Goal: Task Accomplishment & Management: Manage account settings

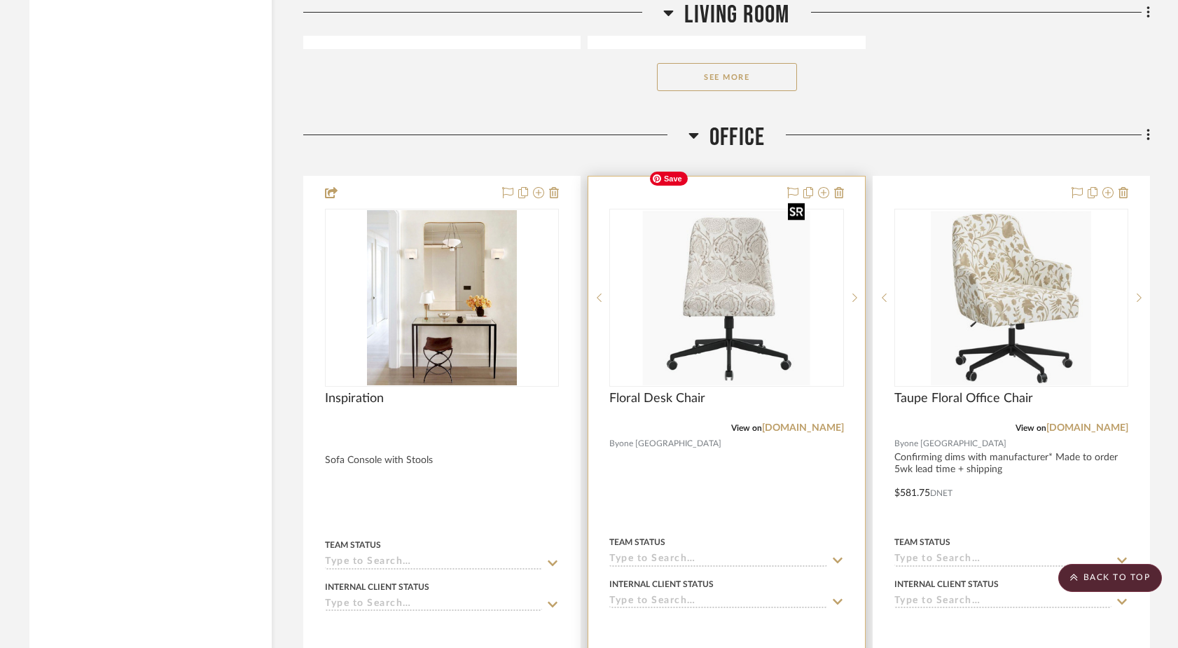
scroll to position [6211, 0]
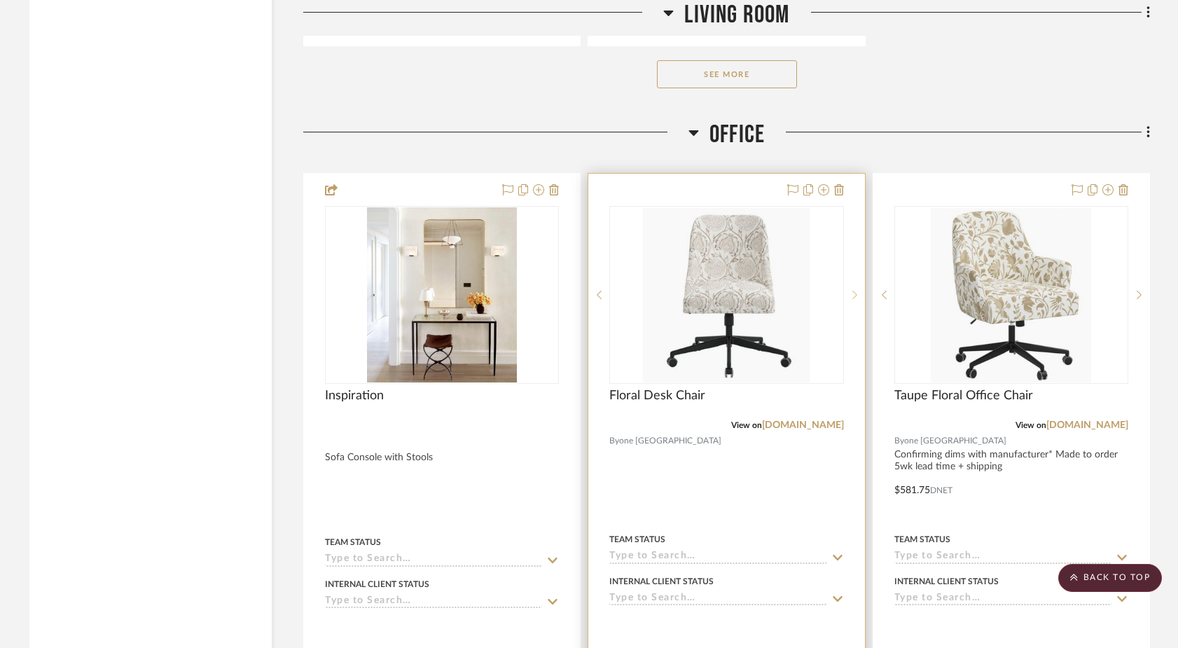
click at [856, 290] on icon at bounding box center [855, 295] width 5 height 10
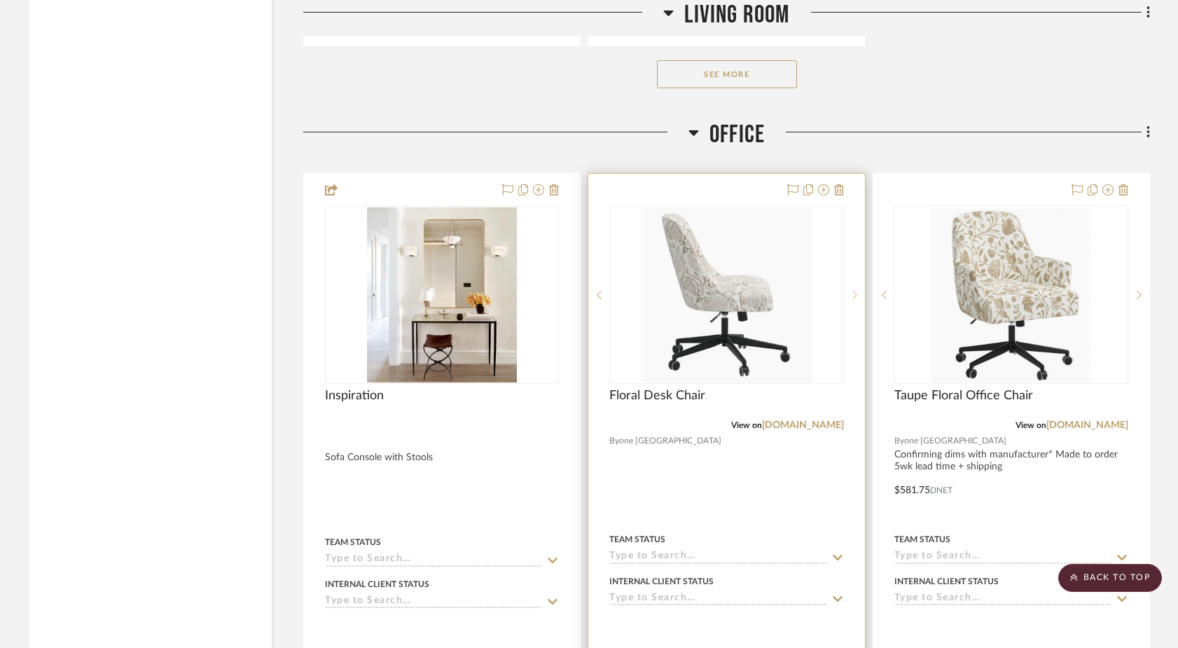
click at [856, 290] on icon at bounding box center [855, 295] width 5 height 10
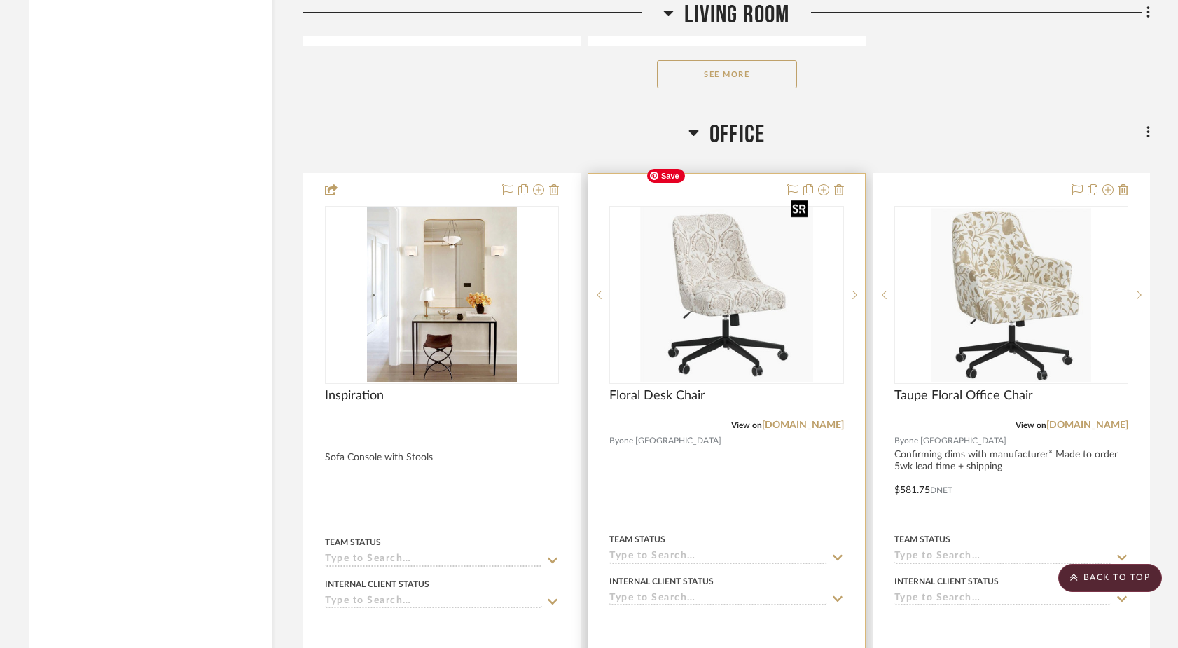
click at [765, 310] on img "2" at bounding box center [726, 294] width 173 height 175
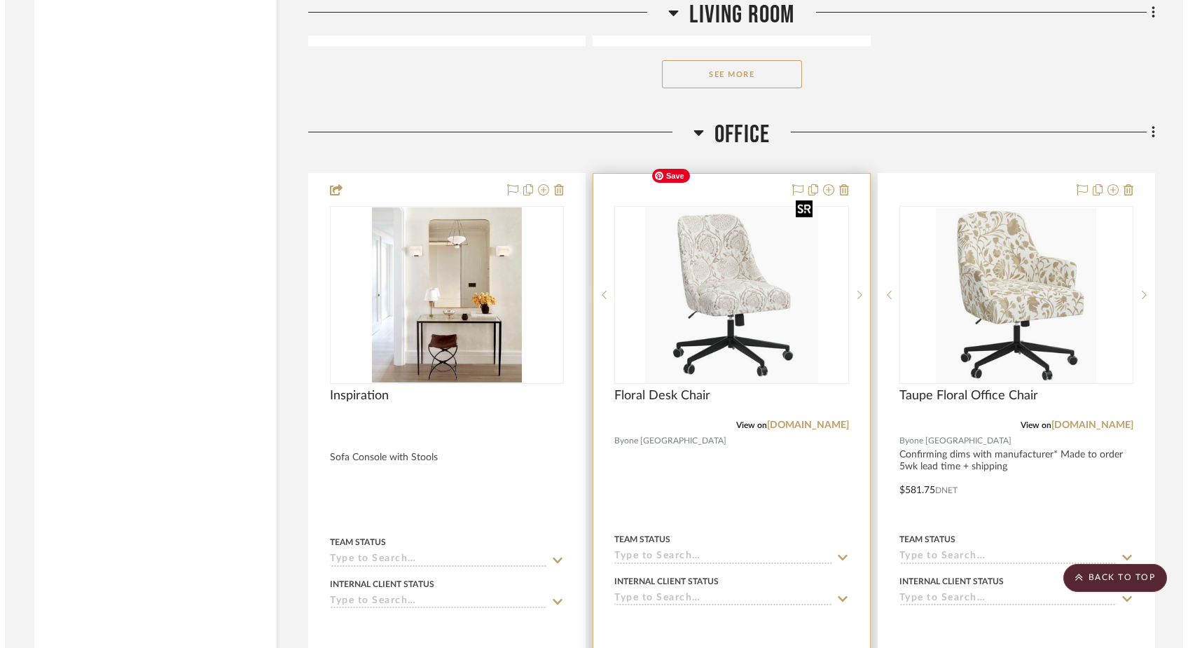
scroll to position [0, 0]
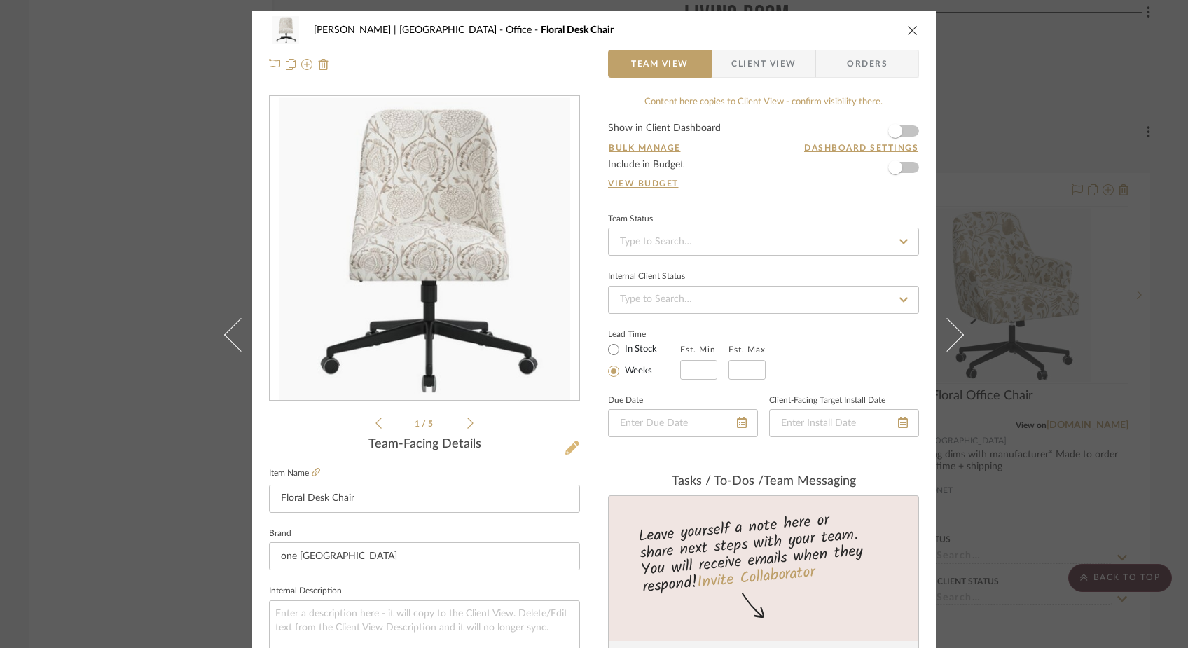
click at [569, 450] on icon at bounding box center [572, 448] width 14 height 14
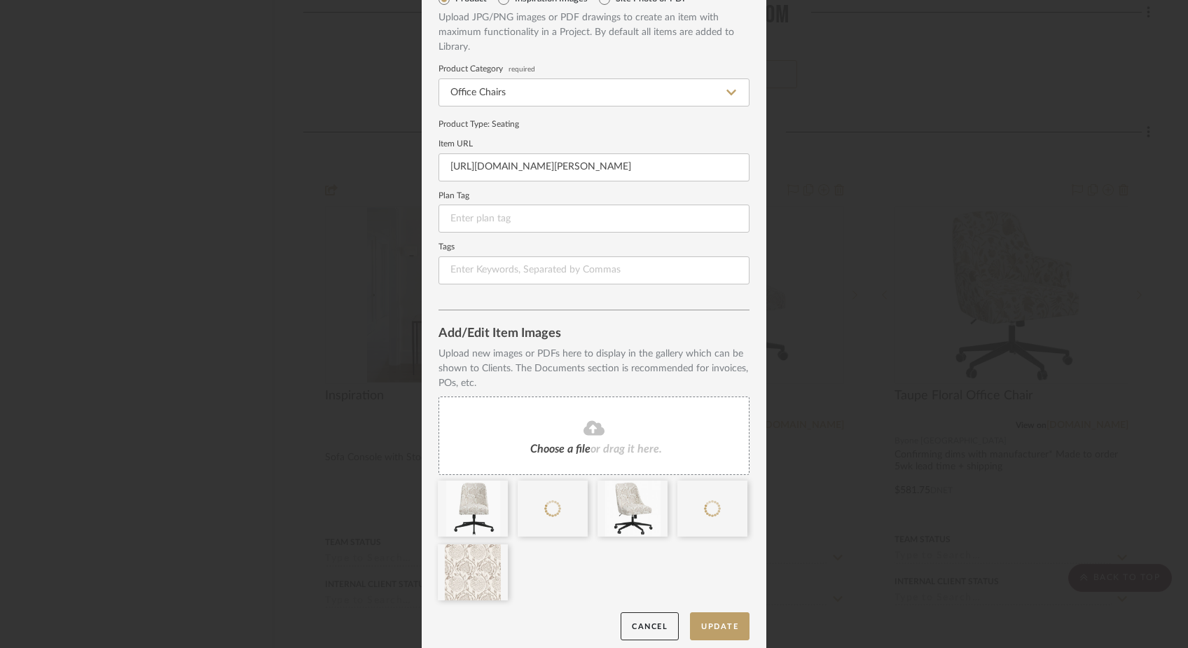
scroll to position [83, 0]
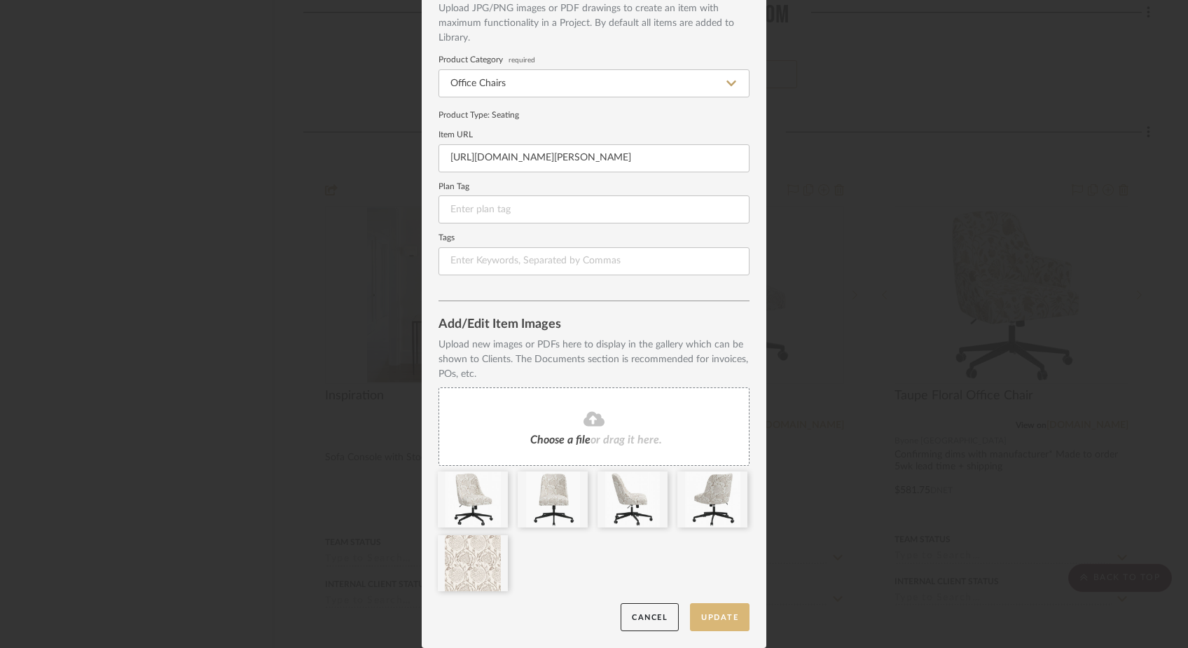
click at [710, 611] on button "Update" at bounding box center [720, 617] width 60 height 29
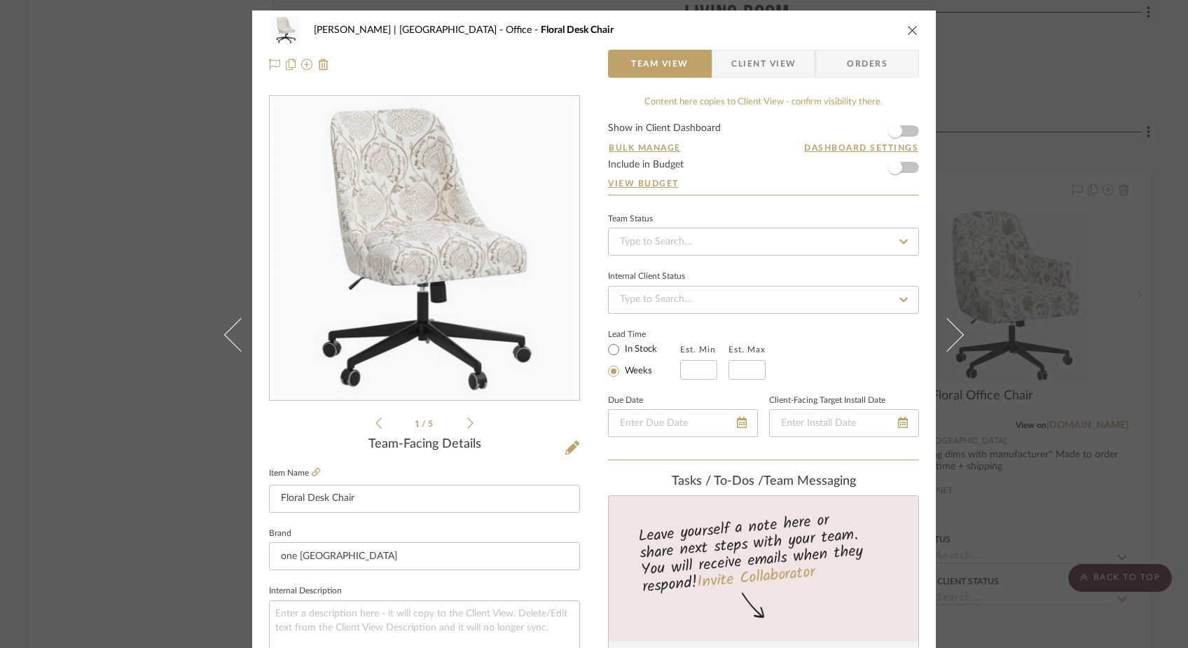
click at [907, 28] on icon "close" at bounding box center [912, 30] width 11 height 11
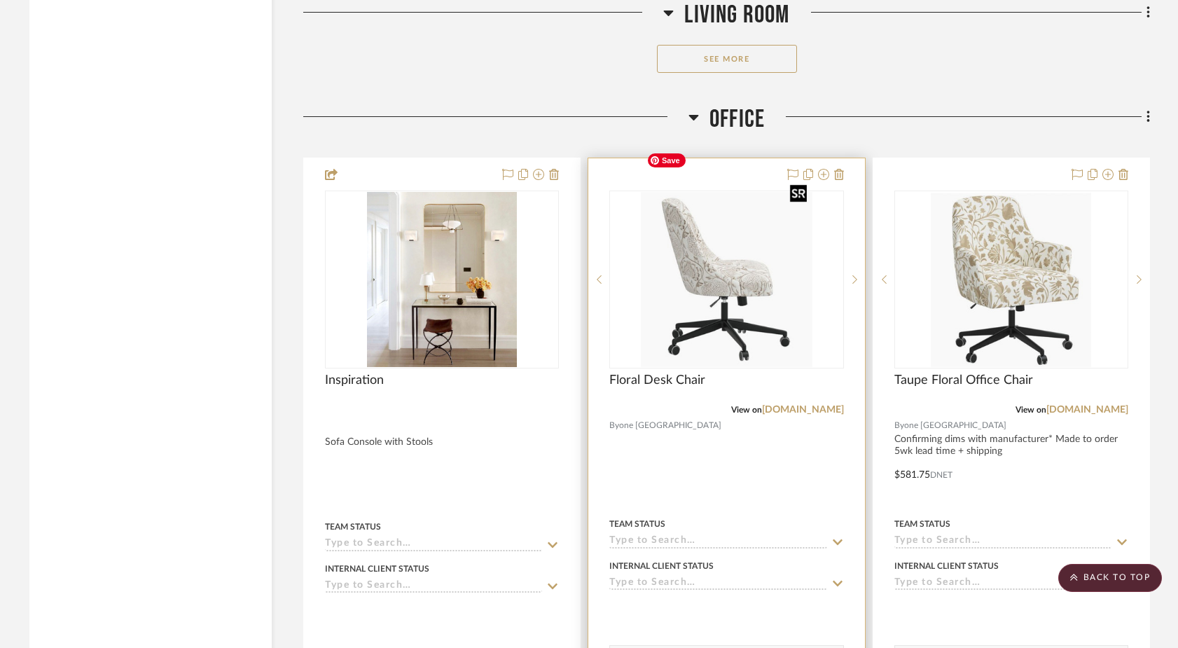
scroll to position [6235, 0]
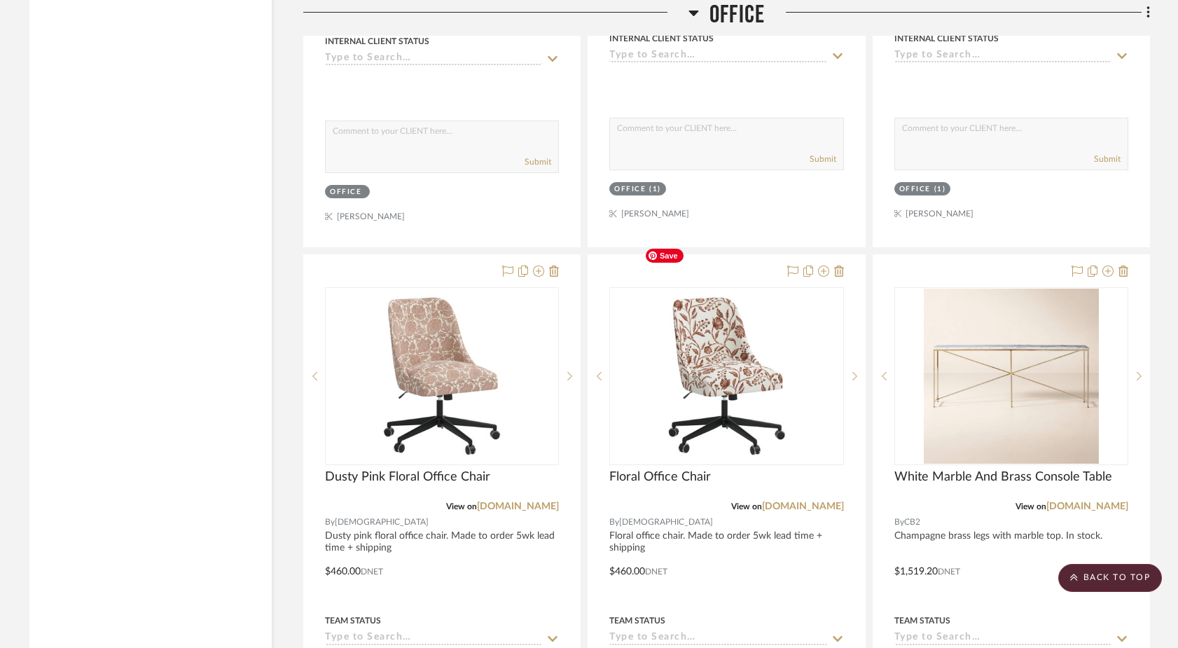
scroll to position [6761, 0]
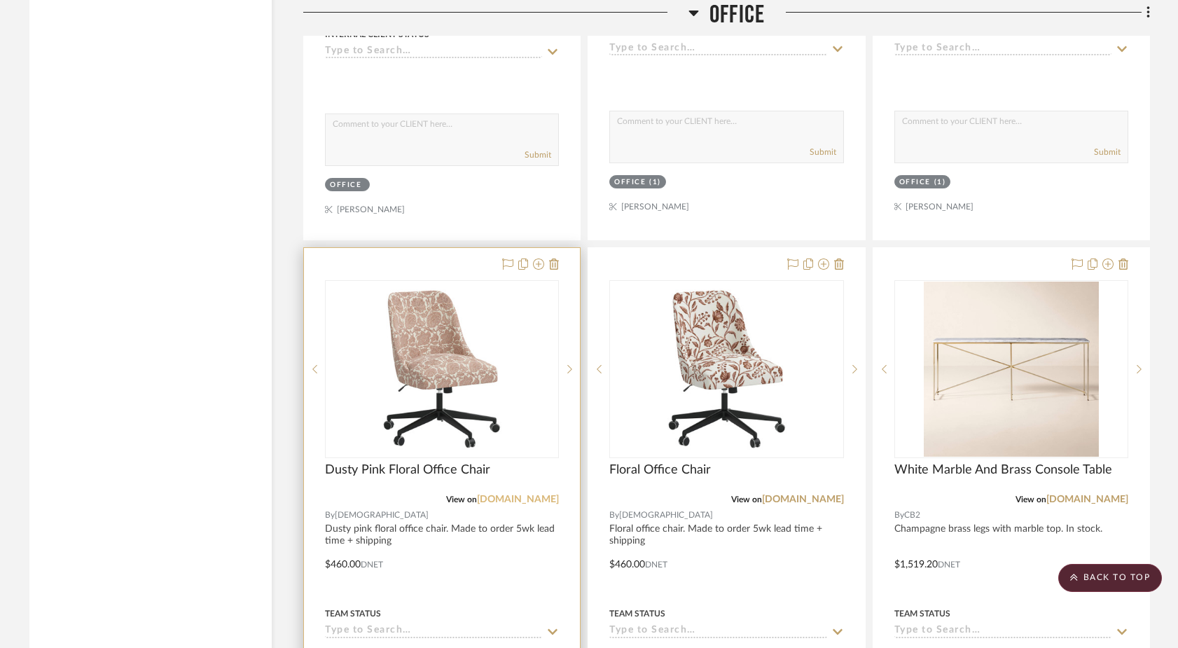
click at [515, 495] on link "[DOMAIN_NAME]" at bounding box center [518, 500] width 82 height 10
click at [468, 384] on img "0" at bounding box center [441, 369] width 175 height 175
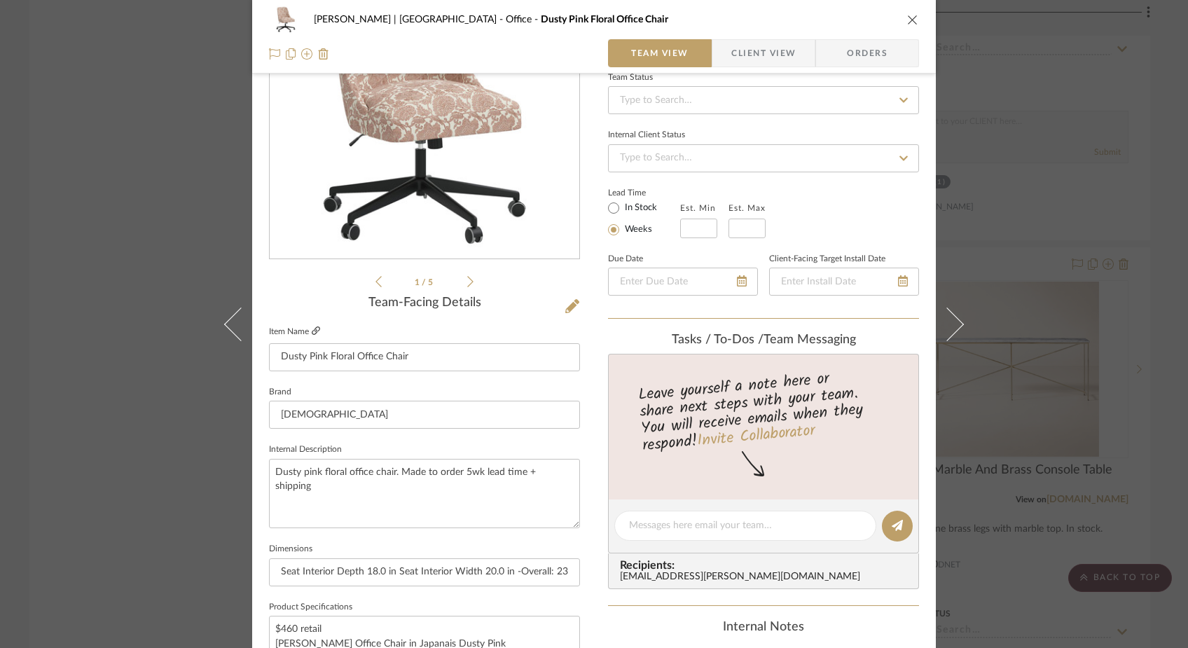
scroll to position [165, 0]
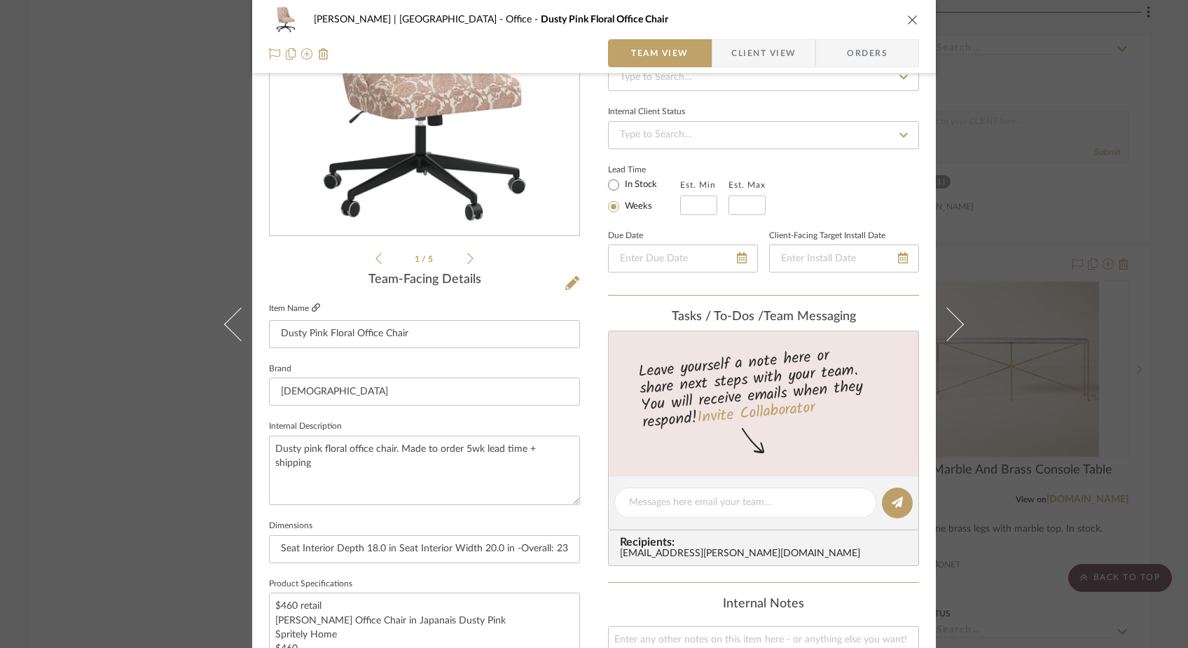
click at [312, 310] on icon at bounding box center [316, 307] width 8 height 8
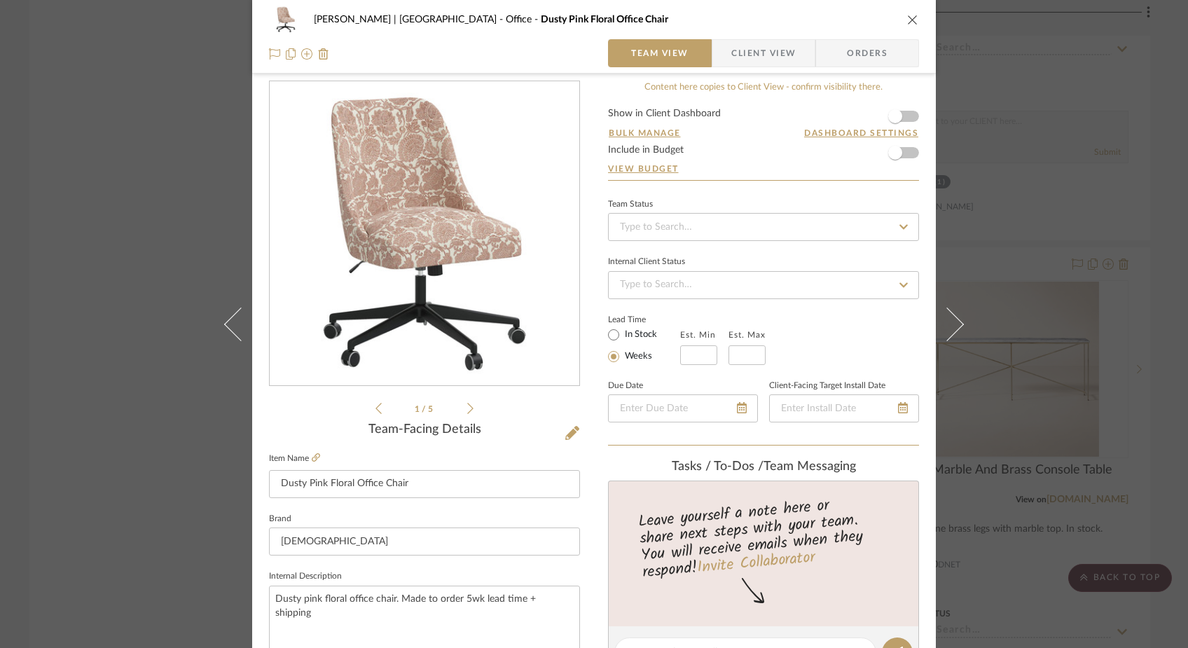
scroll to position [0, 0]
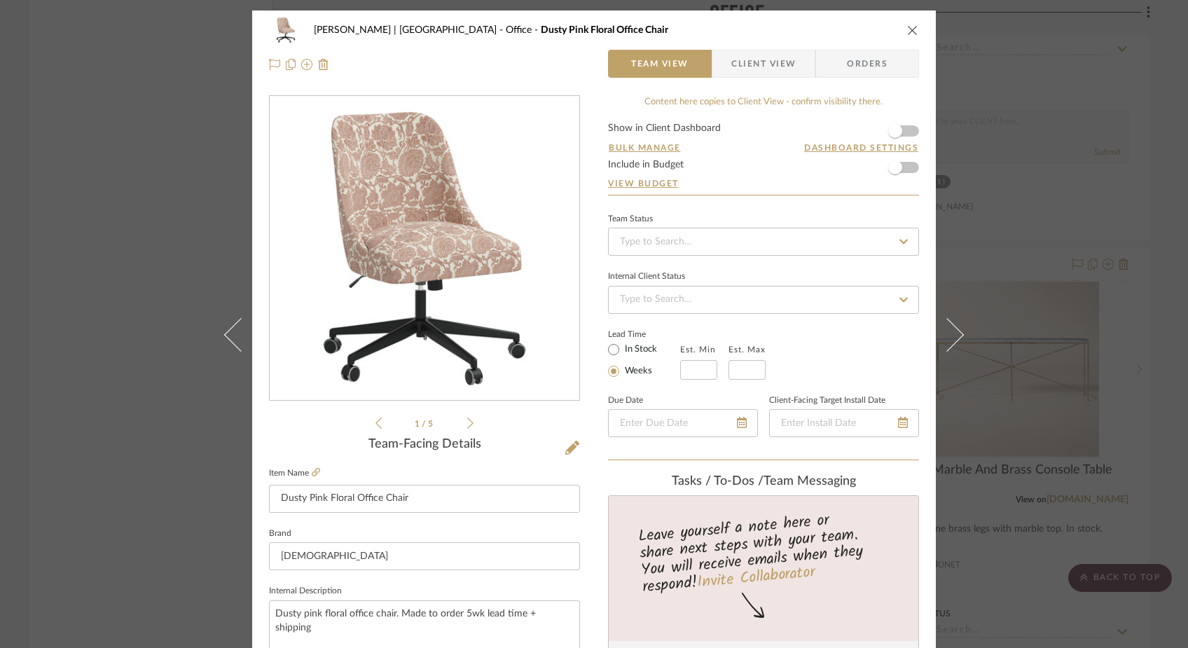
click at [167, 258] on div "Ferree | Brooklyn Heights Office Dusty Pink Floral Office Chair Team View Clien…" at bounding box center [594, 324] width 1188 height 648
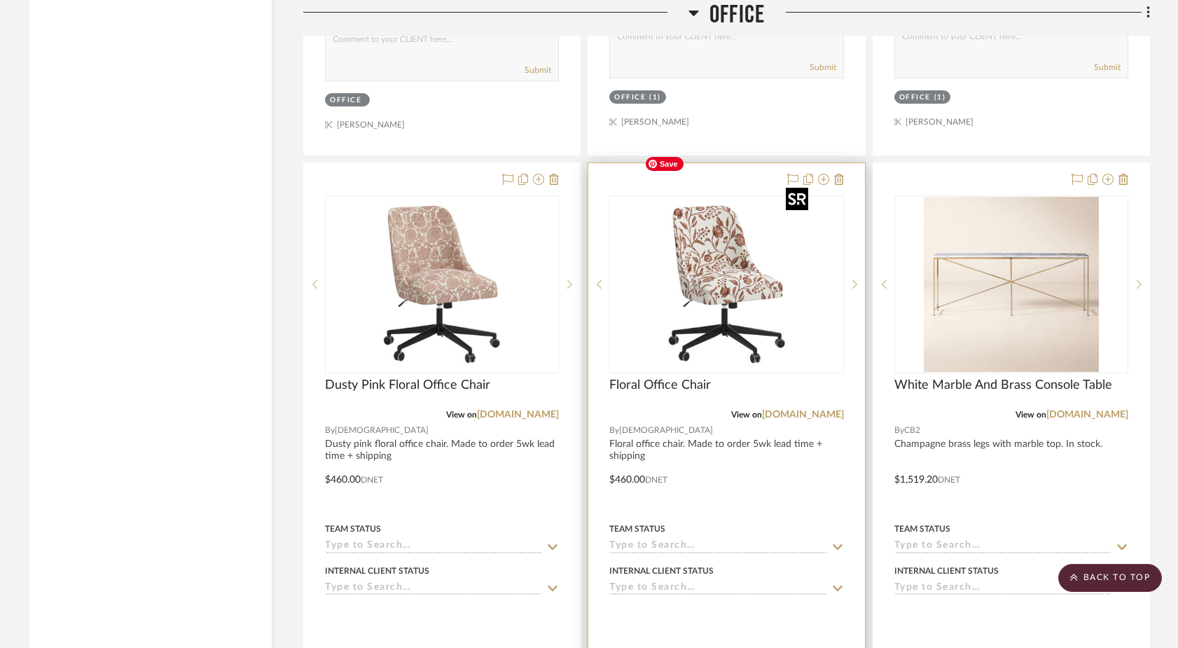
scroll to position [6848, 0]
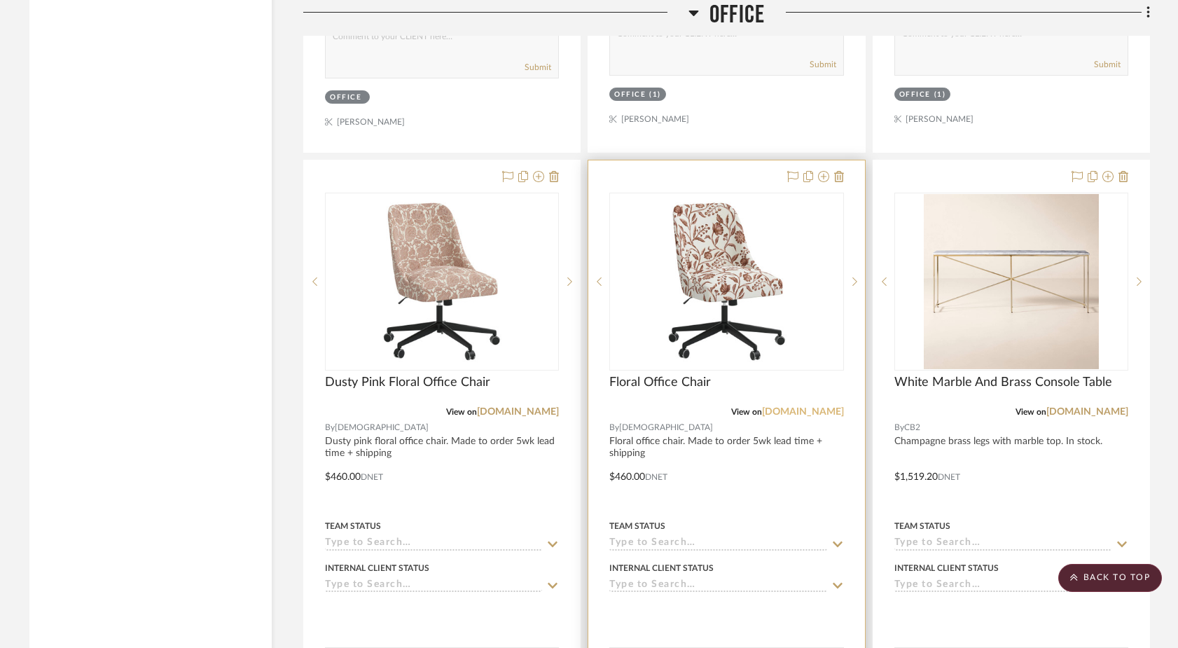
click at [817, 407] on link "[DOMAIN_NAME]" at bounding box center [803, 412] width 82 height 10
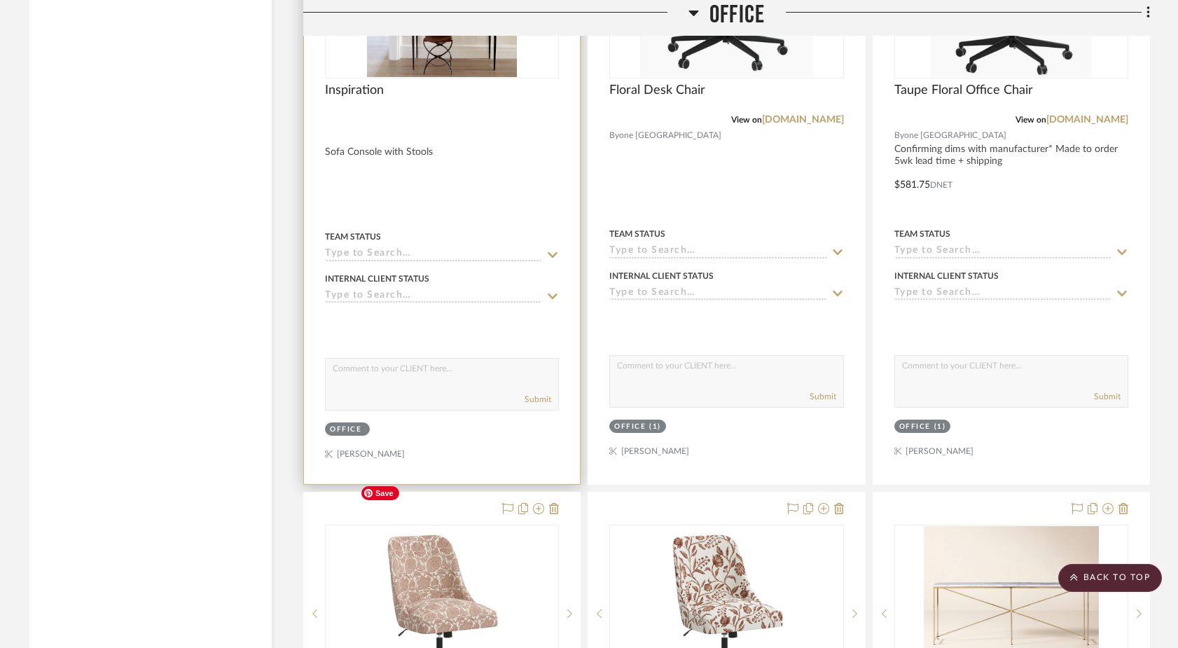
scroll to position [6483, 0]
